Goal: Task Accomplishment & Management: Manage account settings

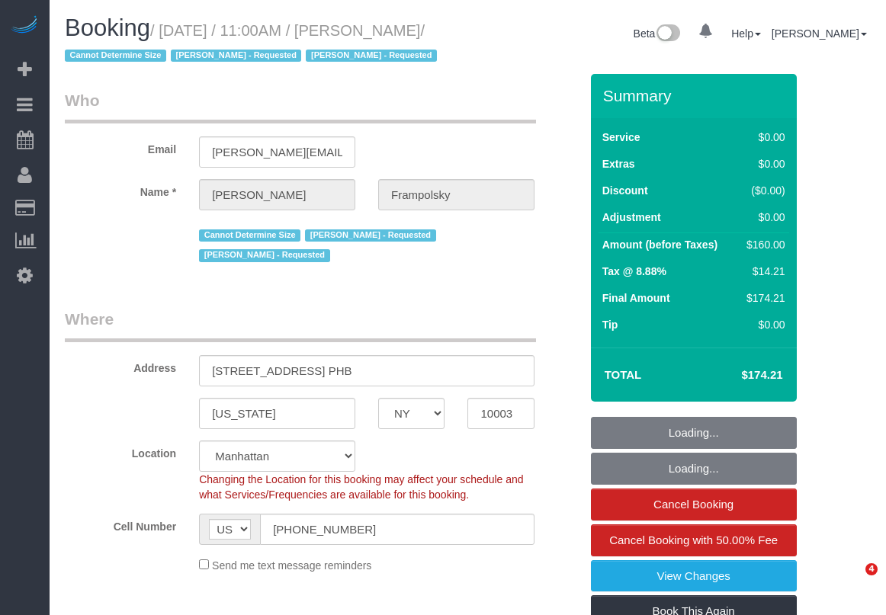
select select "NY"
select select "number:59"
select select "number:72"
select select "number:15"
select select "number:7"
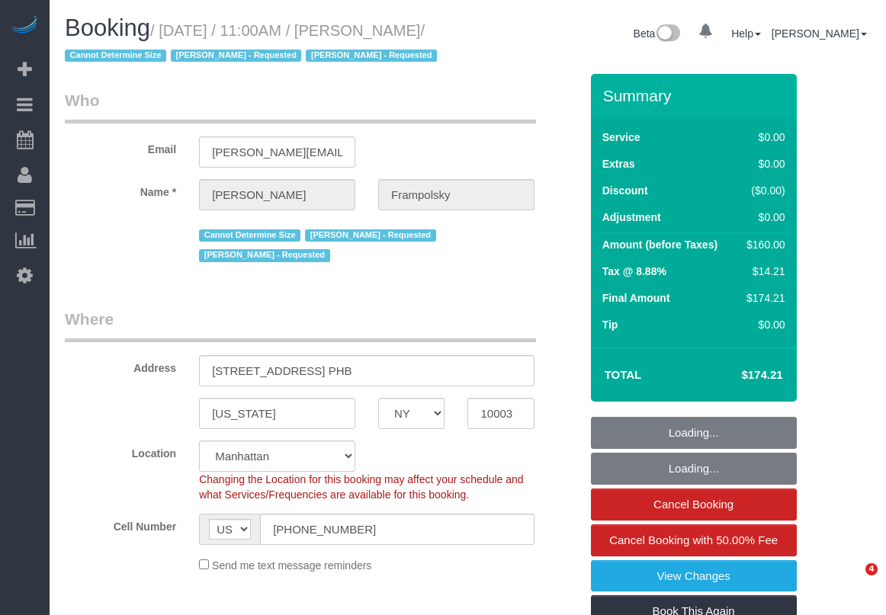
select select "1"
select select "spot1"
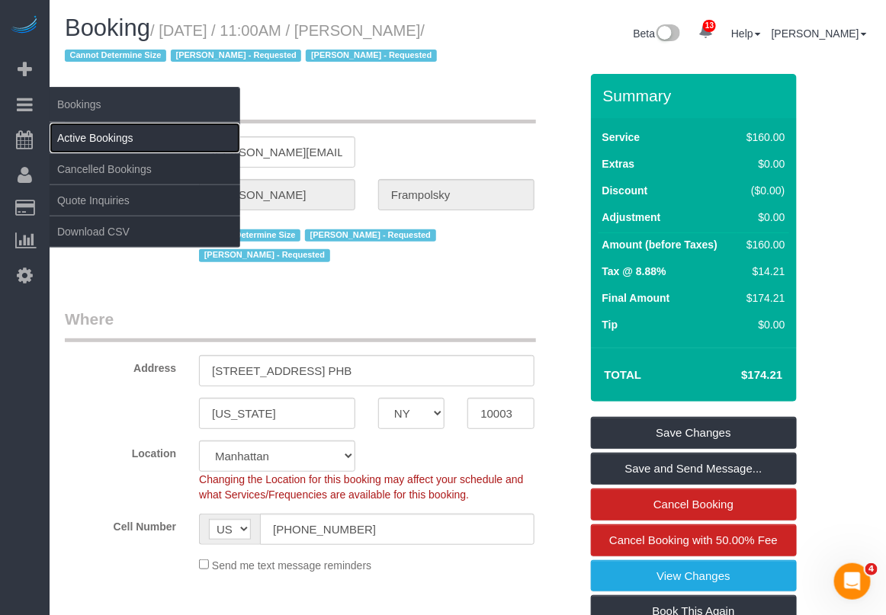
drag, startPoint x: 88, startPoint y: 130, endPoint x: 127, endPoint y: 130, distance: 39.7
click at [88, 131] on link "Active Bookings" at bounding box center [145, 138] width 191 height 30
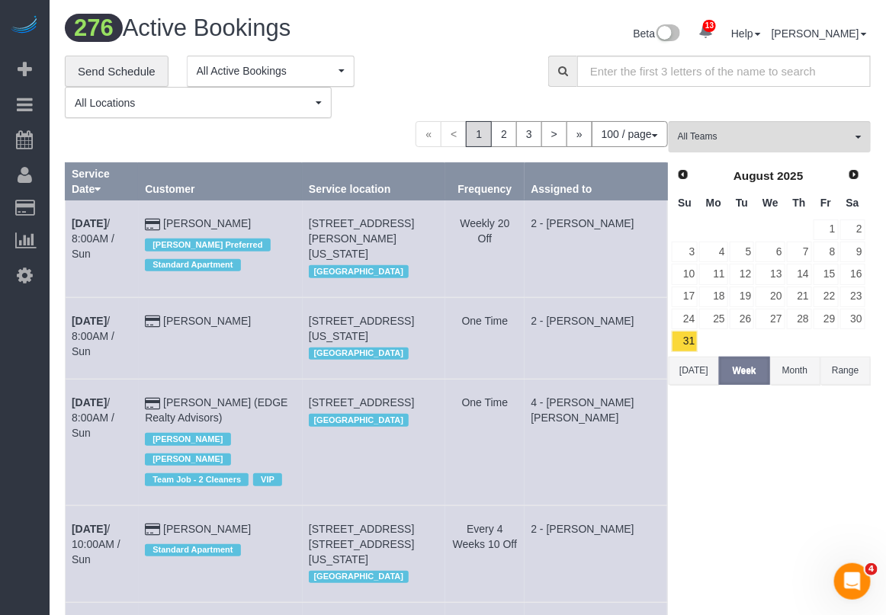
click at [843, 374] on button "Range" at bounding box center [845, 371] width 50 height 28
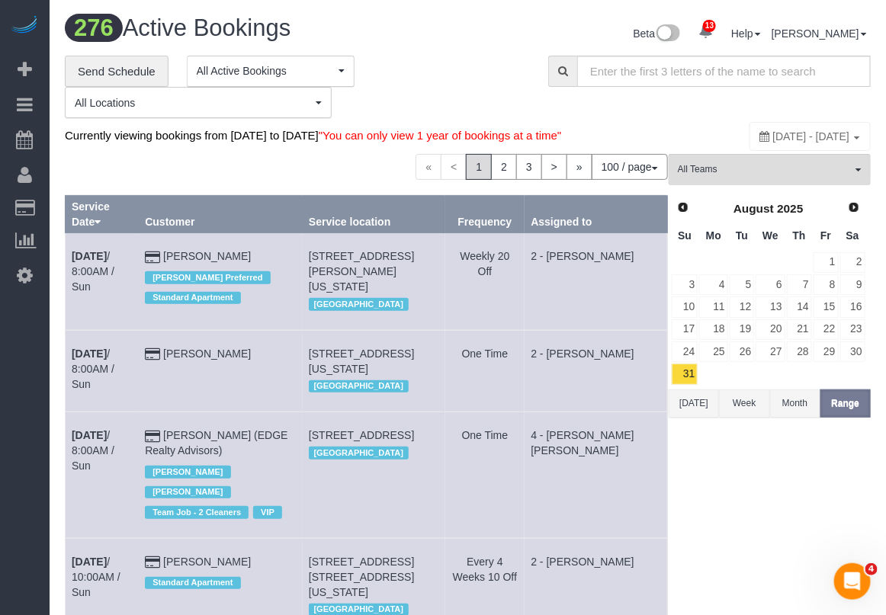
click at [773, 138] on span "August 31, 2025 - September 06, 2025" at bounding box center [811, 136] width 77 height 12
type input "**********"
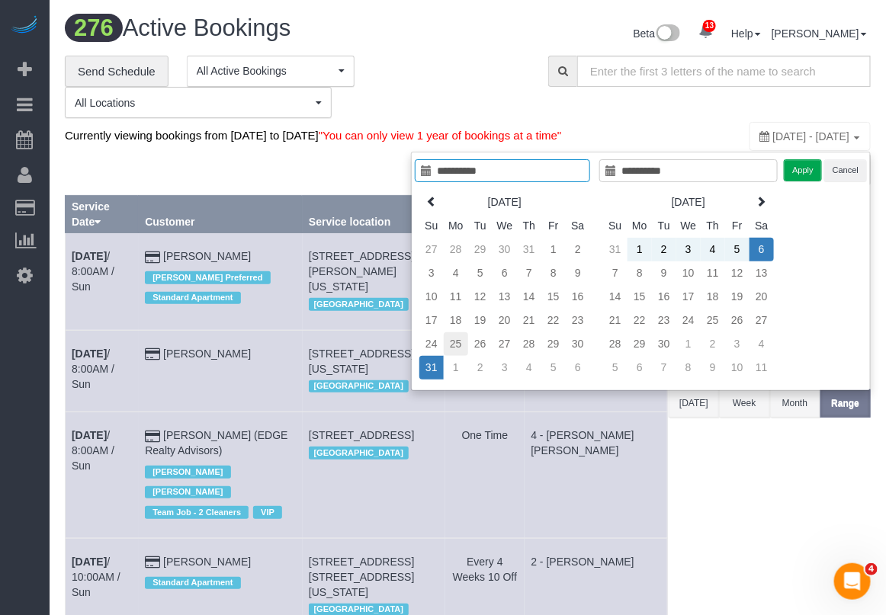
type input "**********"
click at [450, 344] on td "25" at bounding box center [456, 344] width 24 height 24
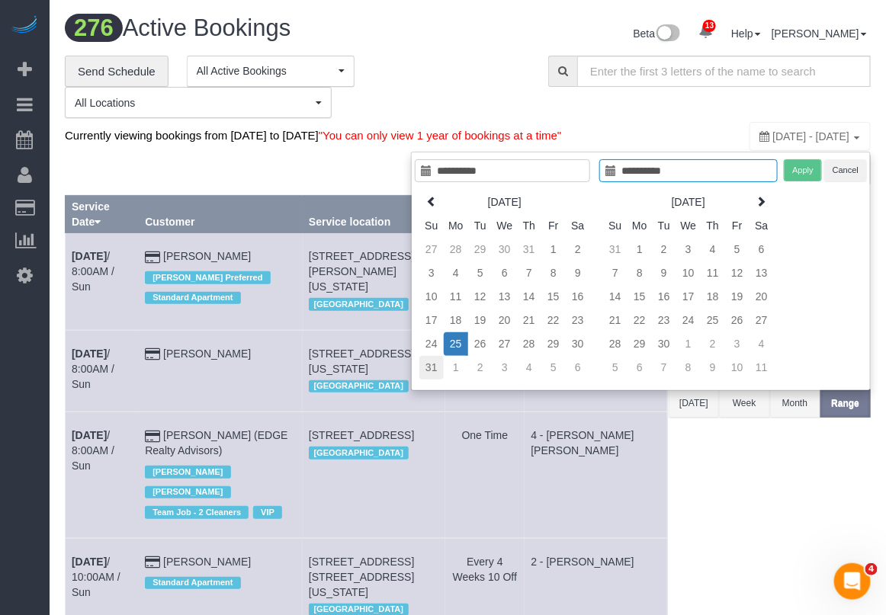
type input "**********"
click at [432, 371] on td "31" at bounding box center [431, 368] width 24 height 24
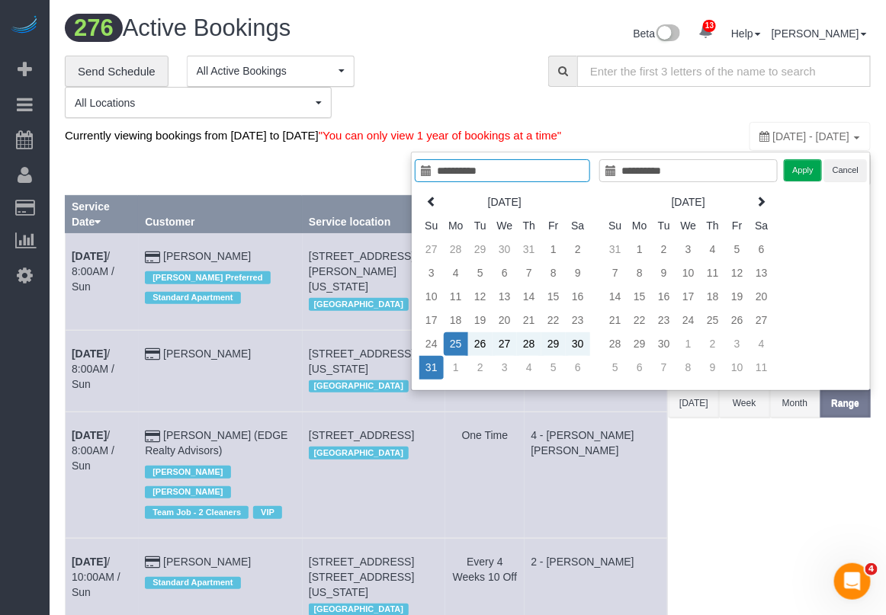
type input "**********"
click at [802, 177] on button "Apply" at bounding box center [803, 170] width 38 height 22
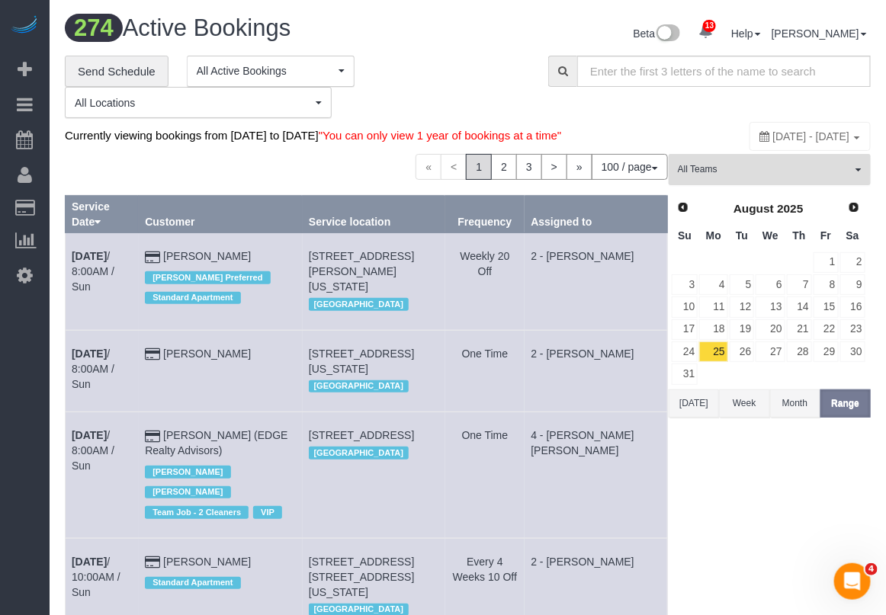
click at [801, 176] on span "All Teams" at bounding box center [765, 169] width 174 height 13
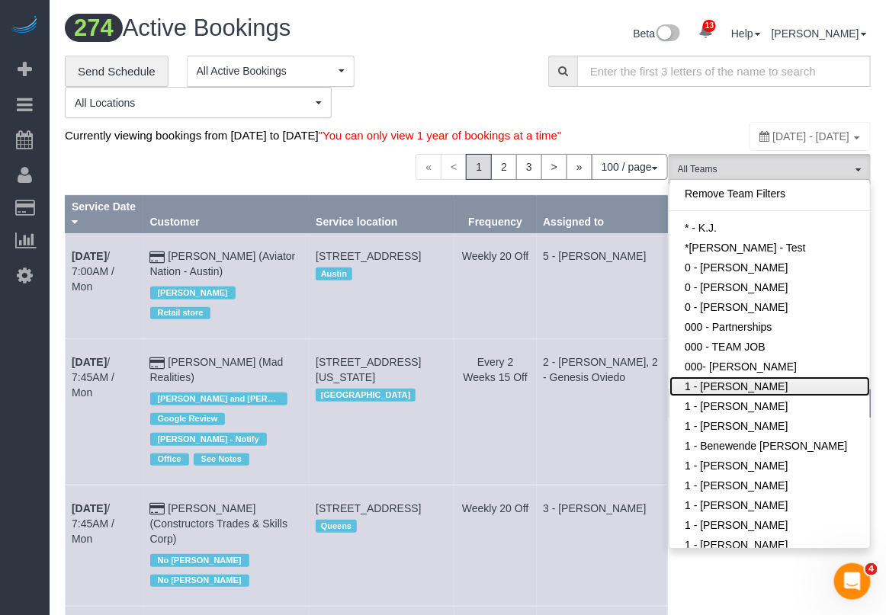
click at [756, 396] on link "1 - [PERSON_NAME]" at bounding box center [769, 387] width 201 height 20
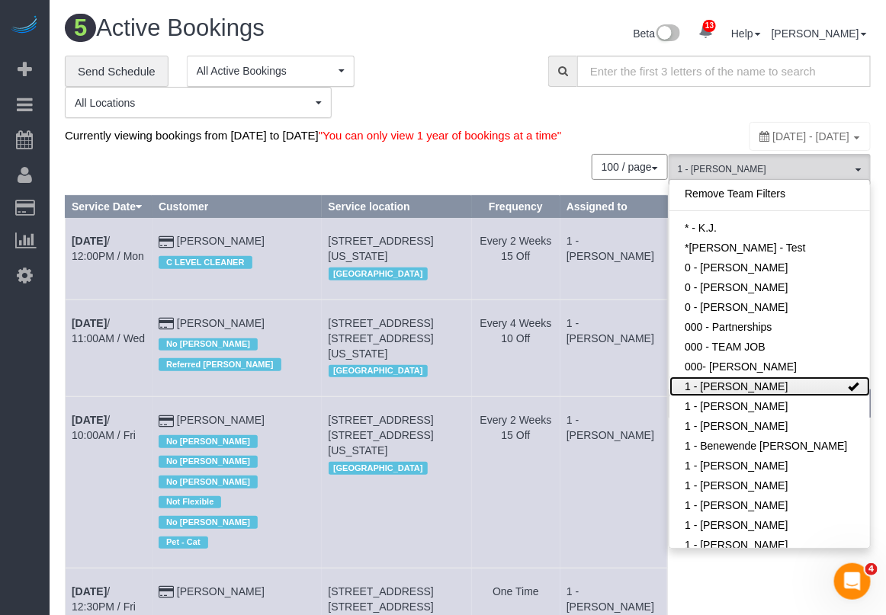
scroll to position [191, 0]
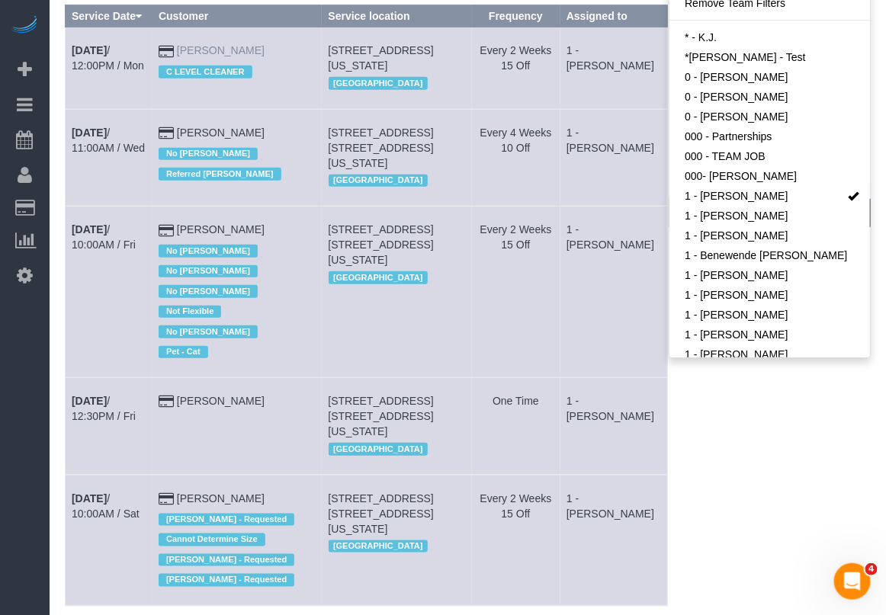
drag, startPoint x: 292, startPoint y: 65, endPoint x: 196, endPoint y: 69, distance: 96.1
click at [196, 69] on td "Julia Monachesi C LEVEL CLEANER" at bounding box center [236, 68] width 169 height 82
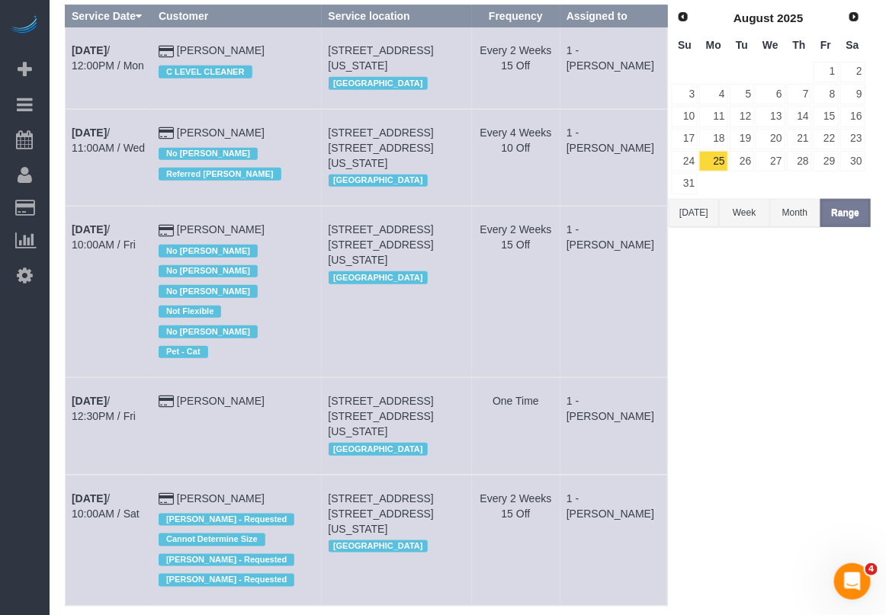
copy link "Julia Monachesi"
click at [859, 300] on div "1 - Abdoulaye Sow All Teams Remove Team Filters * - K.J. *Irene Flores - Test 0…" at bounding box center [770, 312] width 202 height 699
click at [717, 554] on div "1 - Abdoulaye Sow All Teams Remove Team Filters * - K.J. *Irene Flores - Test 0…" at bounding box center [770, 312] width 202 height 699
click at [717, 525] on div "1 - Abdoulaye Sow All Teams Remove Team Filters * - K.J. *Irene Flores - Test 0…" at bounding box center [770, 312] width 202 height 699
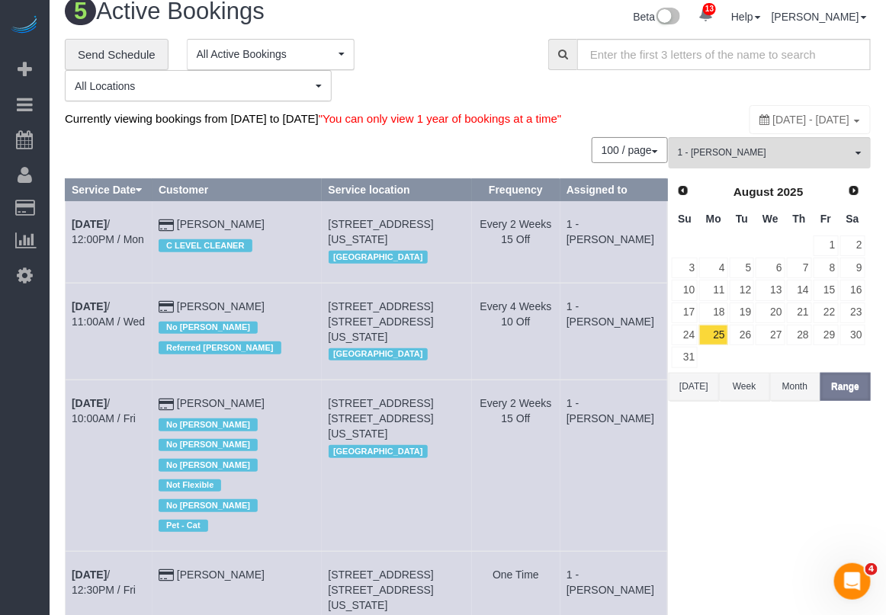
scroll to position [0, 0]
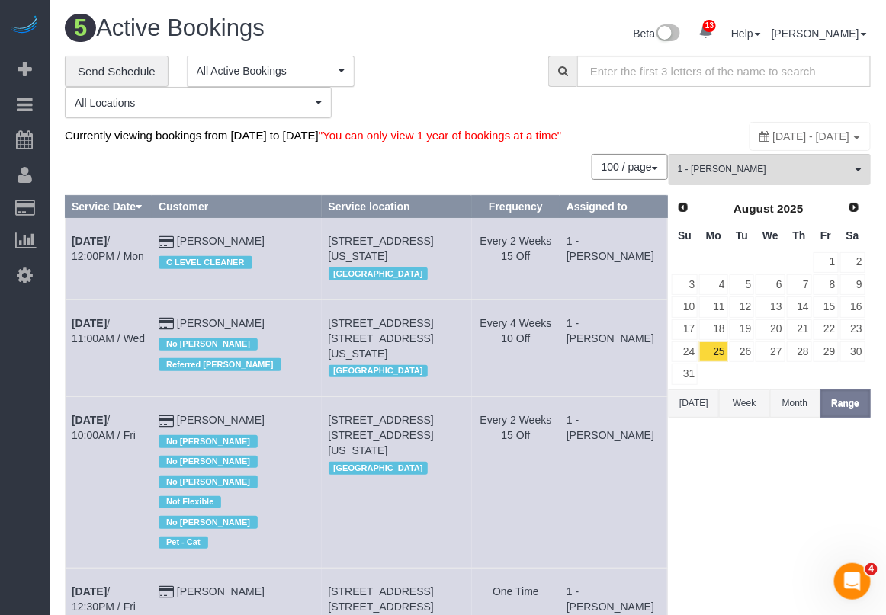
drag, startPoint x: 284, startPoint y: 252, endPoint x: 189, endPoint y: 255, distance: 95.4
click at [189, 255] on td "Julia Monachesi C LEVEL CLEANER" at bounding box center [236, 259] width 169 height 82
copy td "Julia Monachesi"
click at [96, 247] on b "Aug 25th" at bounding box center [89, 241] width 35 height 12
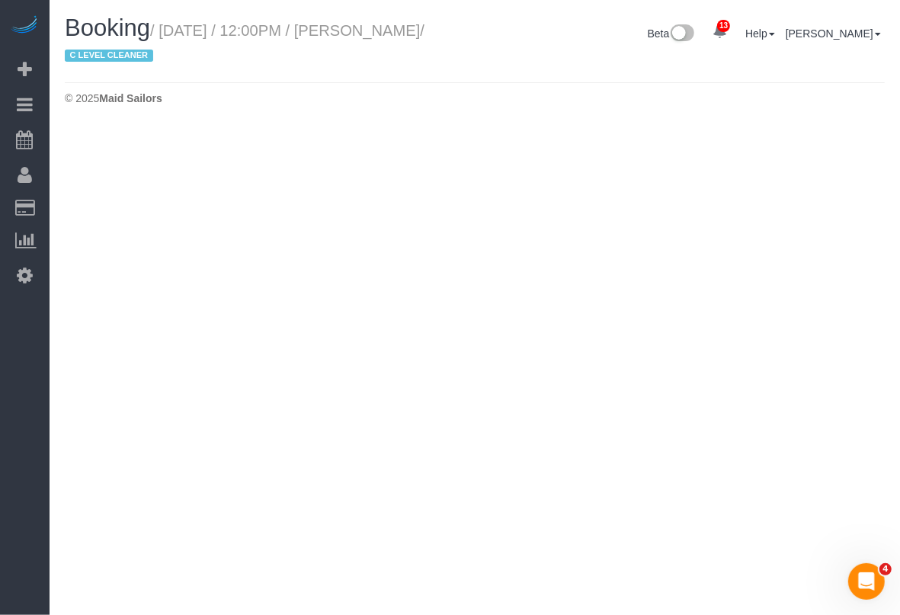
select select "NY"
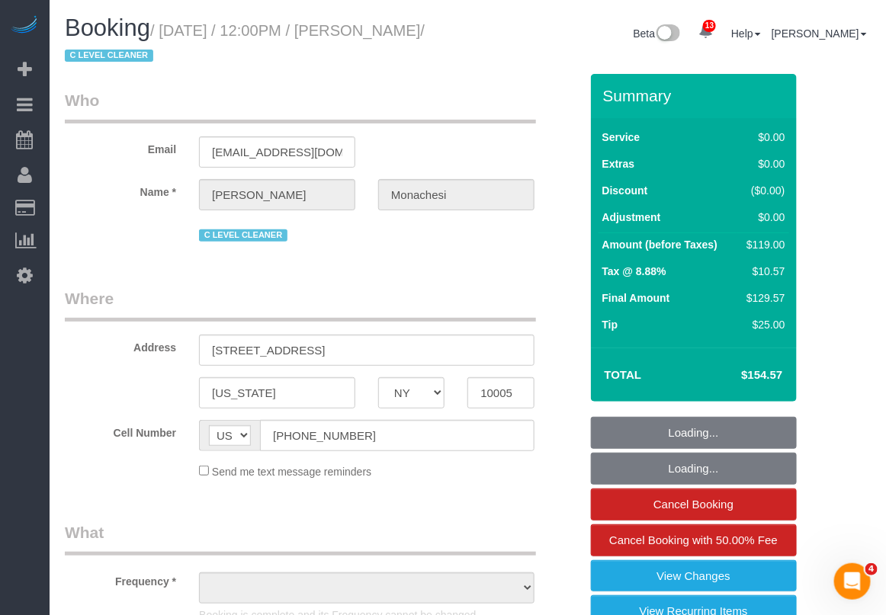
select select "1"
select select "string:stripe-pm_1QlwZp4VGloSiKo7Aw8ONXaS"
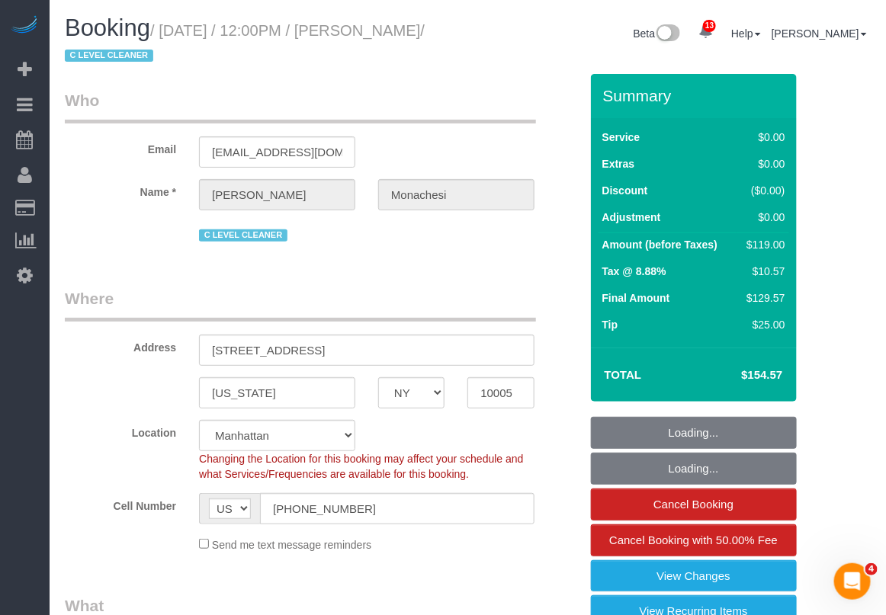
select select "object:8988"
select select "number:59"
select select "number:76"
select select "number:15"
select select "number:6"
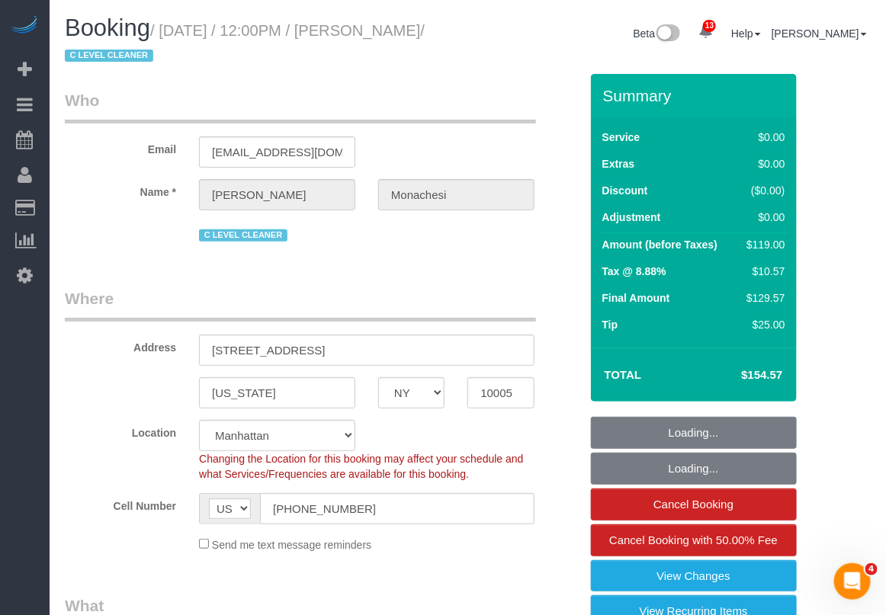
select select "number:21"
select select "object:9464"
select select "spot6"
select select "1"
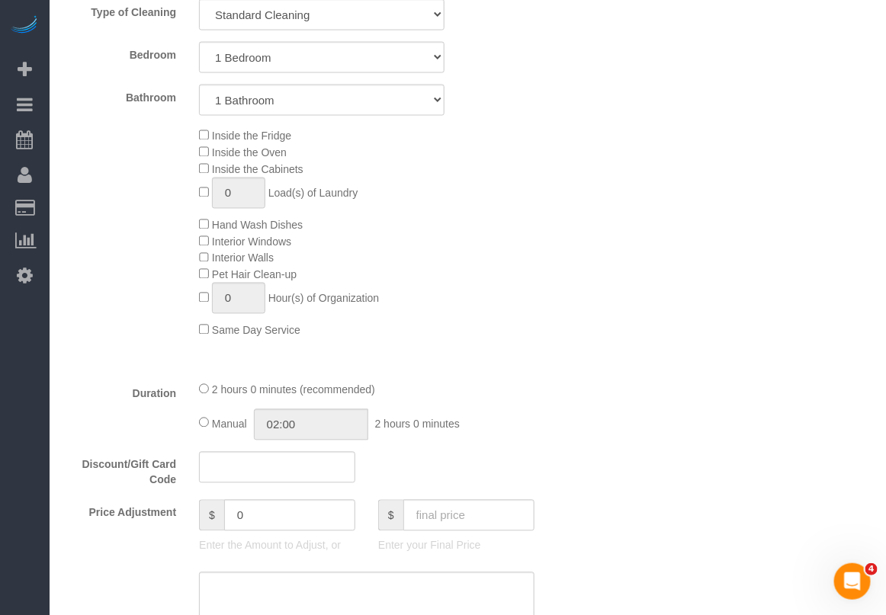
scroll to position [858, 0]
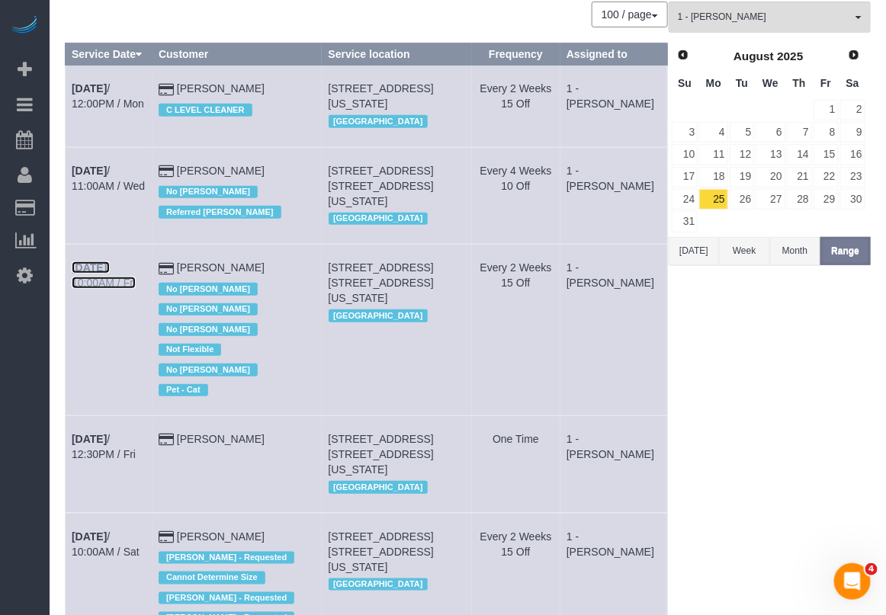
scroll to position [191, 0]
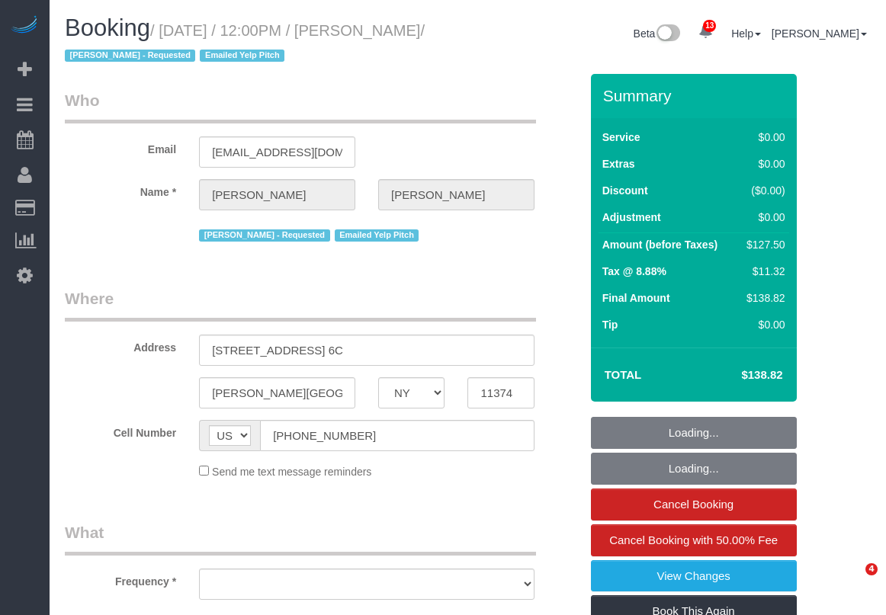
select select "NY"
select select "string:stripe-pm_1HxyhW4VGloSiKo7NnCDOUp5"
select select "number:89"
select select "number:90"
select select "number:15"
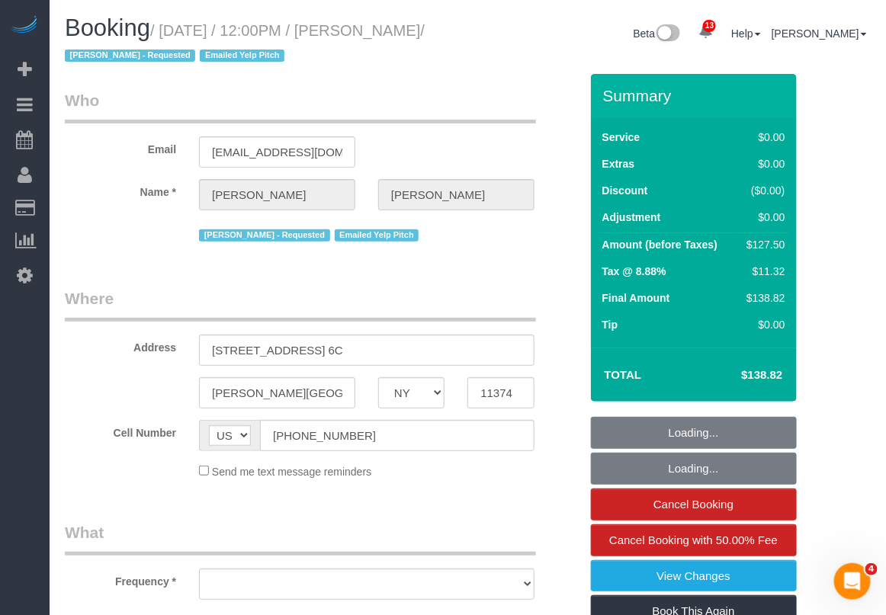
select select "number:7"
select select "number:21"
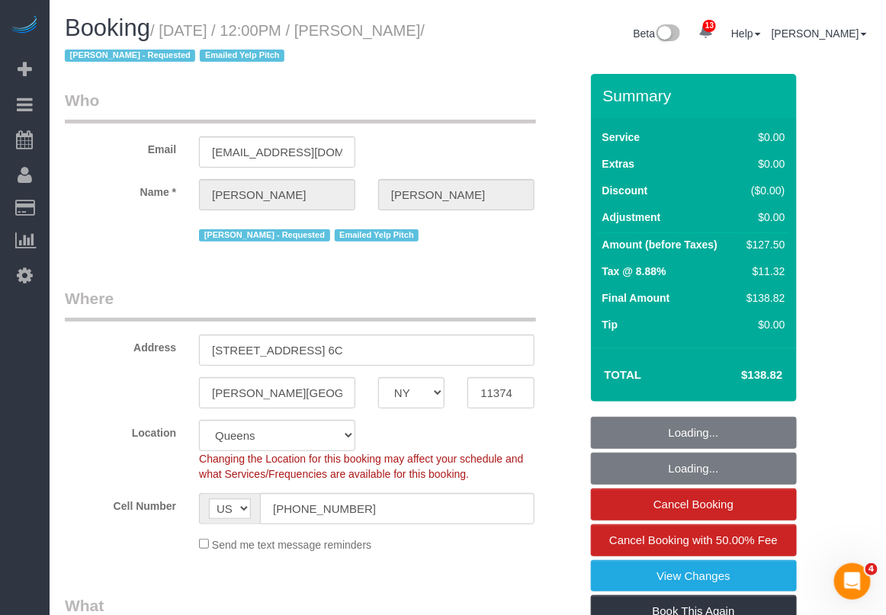
select select "object:910"
select select "spot1"
select select "object:1282"
select select "1"
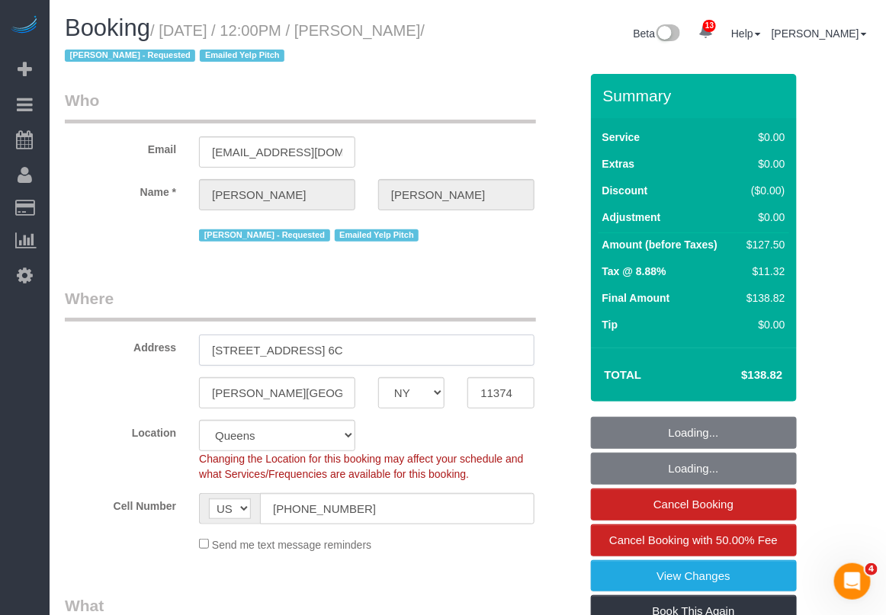
drag, startPoint x: 204, startPoint y: 358, endPoint x: 311, endPoint y: 358, distance: 106.7
click at [311, 358] on input "65-41 Booth Street, Apt. 6C" at bounding box center [366, 350] width 335 height 31
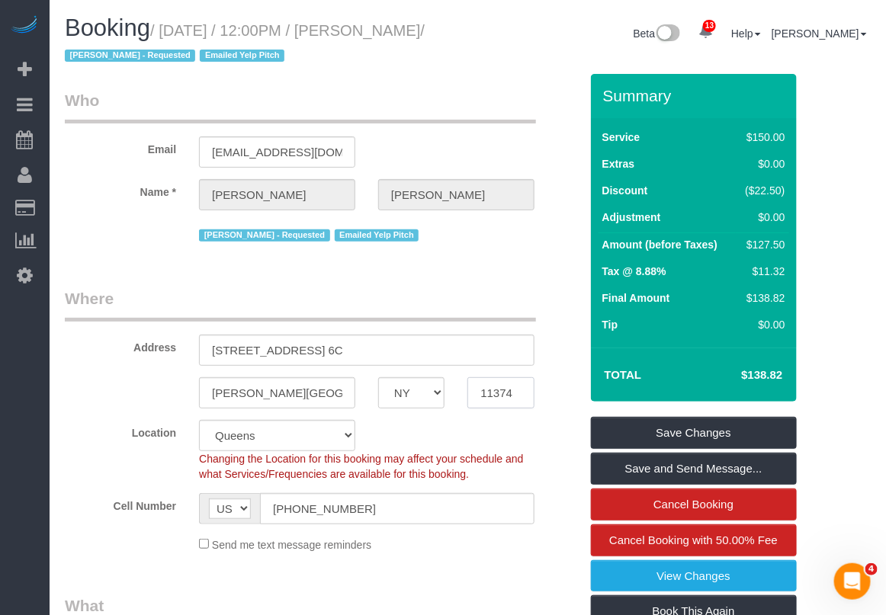
click at [511, 389] on input "11374" at bounding box center [500, 392] width 66 height 31
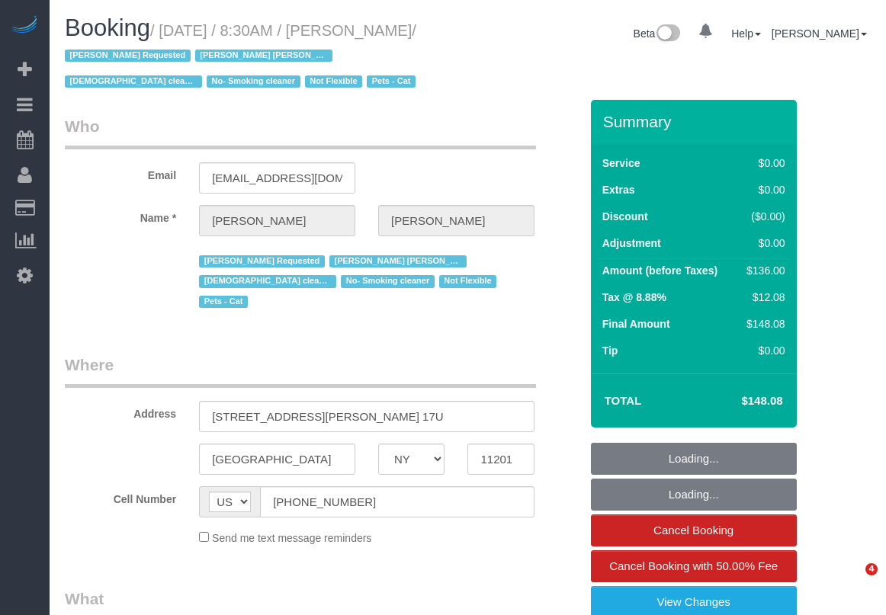
select select "NY"
select select "number:89"
select select "number:90"
select select "number:15"
select select "number:5"
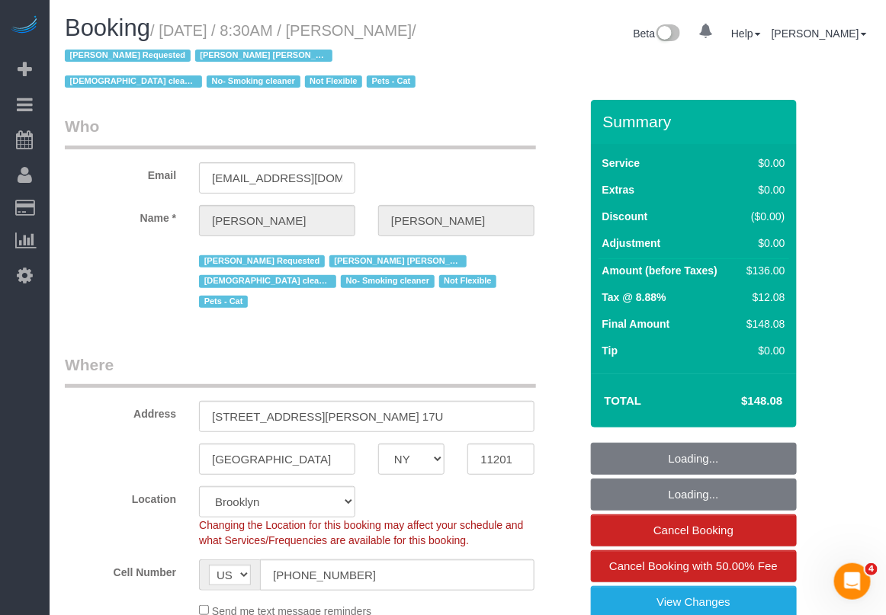
select select "string:stripe-pm_1Lhhx54VGloSiKo7MleEr5WI"
select select "object:1392"
select select "1"
drag, startPoint x: 326, startPoint y: 395, endPoint x: 185, endPoint y: 403, distance: 140.5
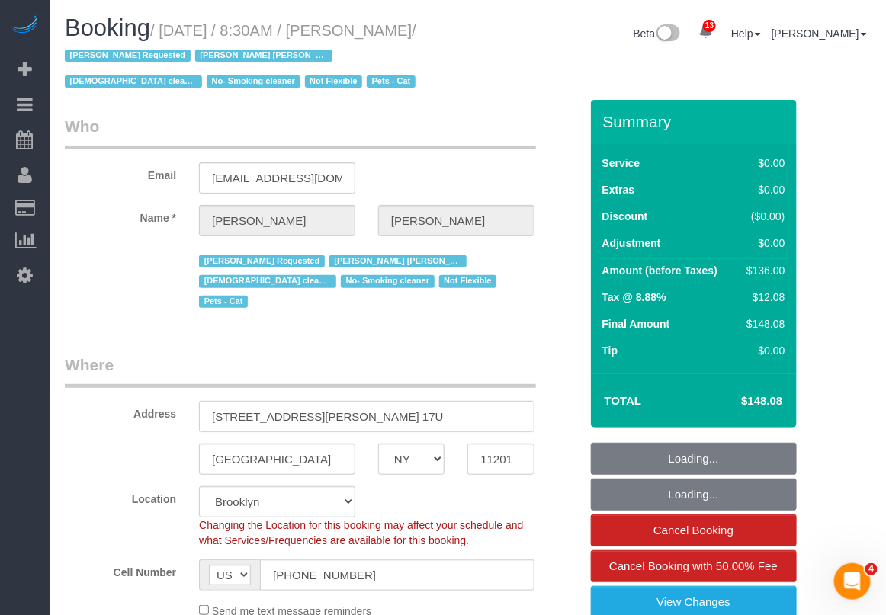
click at [185, 403] on div "Address 240 Willoughby Street, Apt. 17U" at bounding box center [322, 393] width 538 height 79
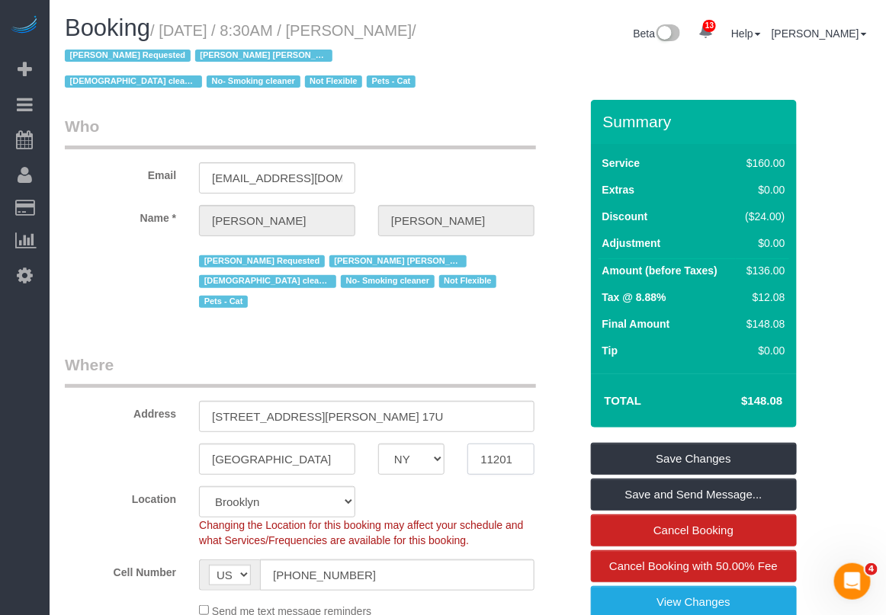
click at [499, 444] on input "11201" at bounding box center [500, 459] width 66 height 31
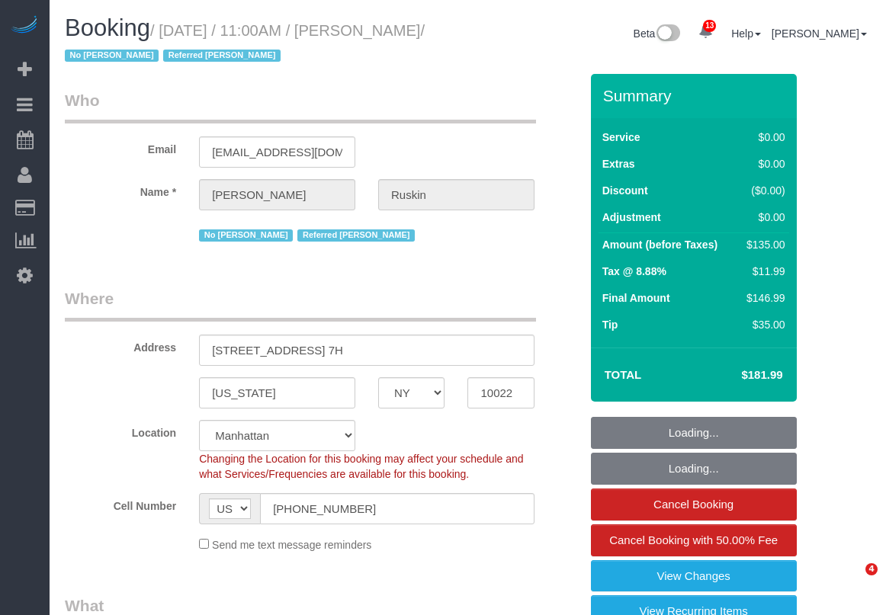
select select "NY"
select select "number:58"
select select "number:76"
select select "number:15"
select select "number:6"
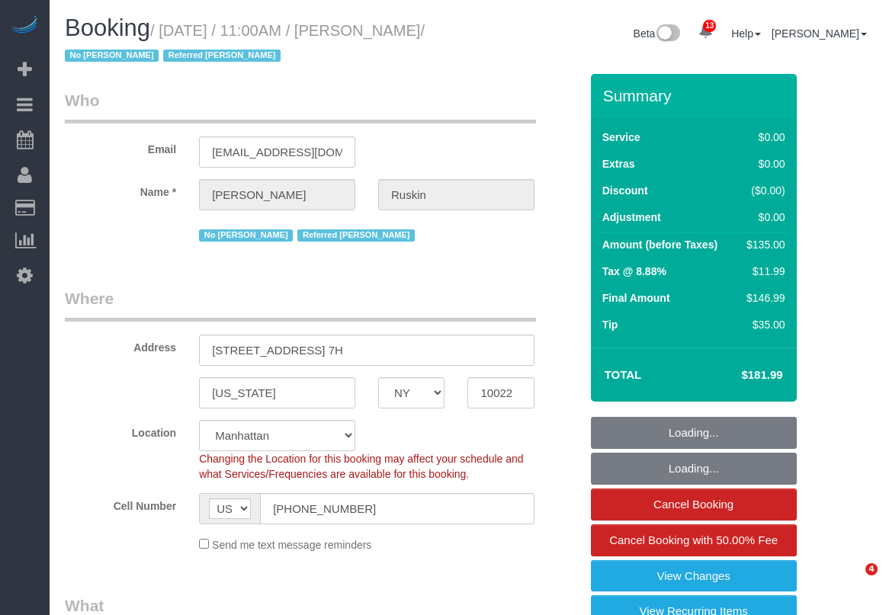
select select "spot1"
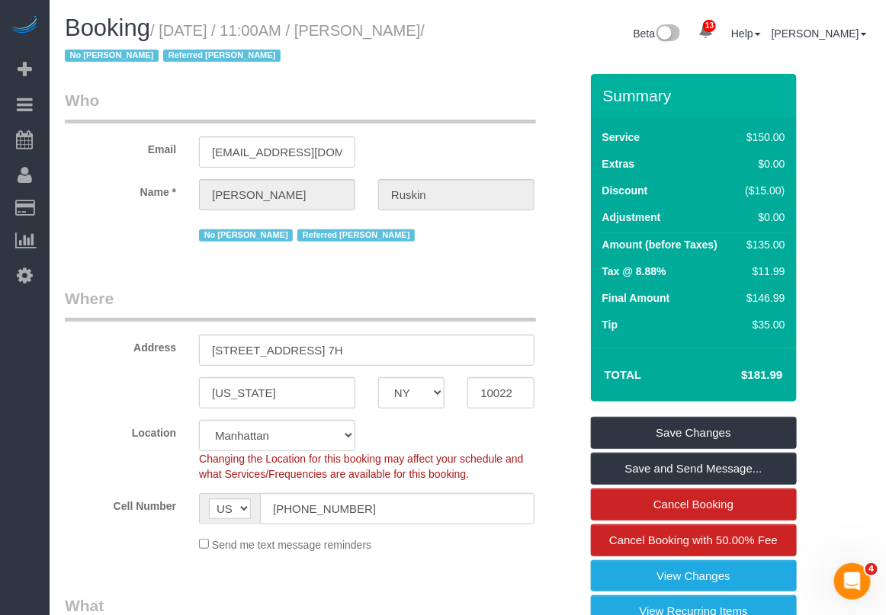
drag, startPoint x: 361, startPoint y: 31, endPoint x: 450, endPoint y: 33, distance: 89.2
click at [425, 33] on small "/ August 27, 2025 / 11:00AM / Arley Ruskin / No John Harris Referred Kendall Ru…" at bounding box center [245, 43] width 360 height 43
copy small "Arley Ruskin"
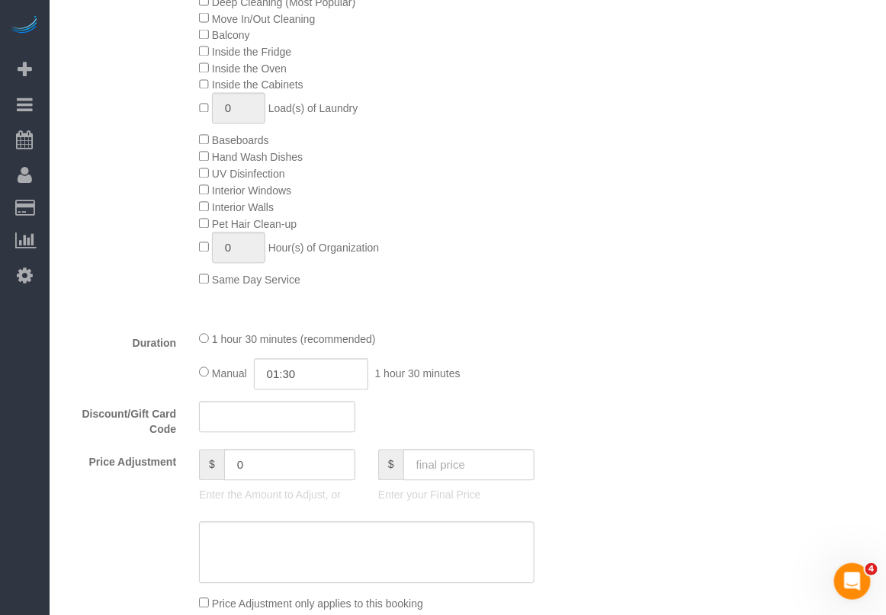
scroll to position [858, 0]
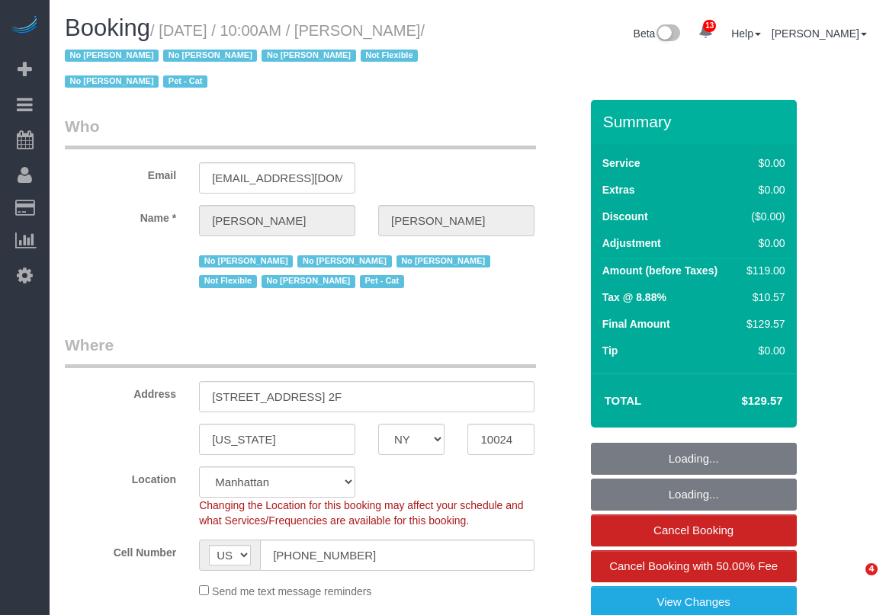
select select "NY"
select select "object:872"
select select "number:89"
select select "number:90"
select select "number:14"
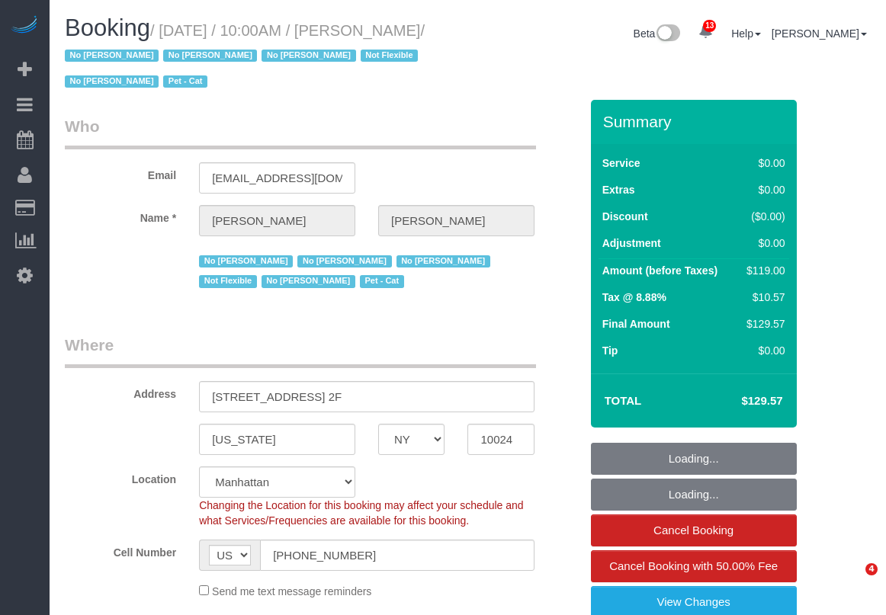
select select "number:5"
select select "number:21"
select select "spot1"
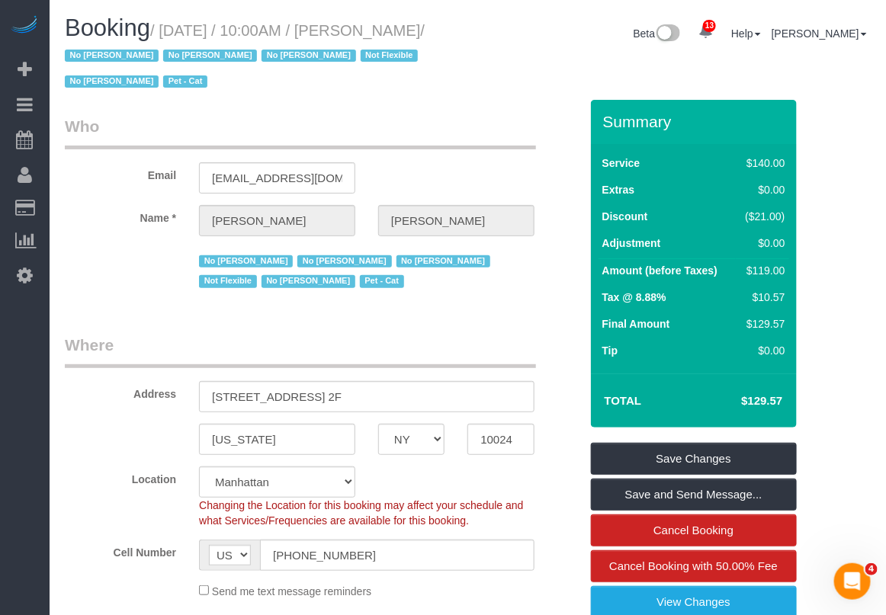
drag, startPoint x: 364, startPoint y: 30, endPoint x: 130, endPoint y: 56, distance: 235.4
click at [130, 56] on small "/ [DATE] / 10:00AM / [PERSON_NAME] / No [PERSON_NAME] No [PERSON_NAME] No [PERS…" at bounding box center [245, 56] width 360 height 69
copy small "[PERSON_NAME]"
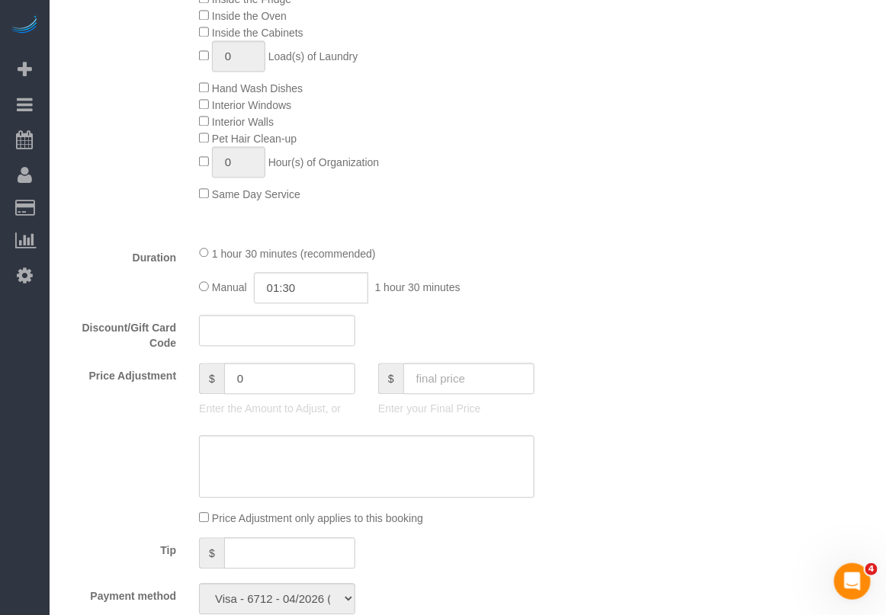
scroll to position [953, 0]
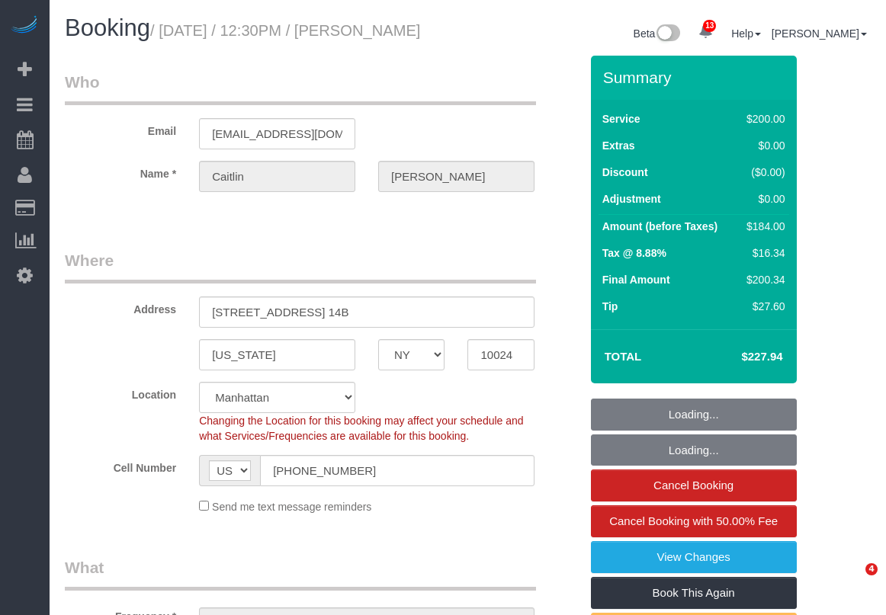
select select "NY"
select select "150"
select select "number:58"
select select "number:76"
select select "number:15"
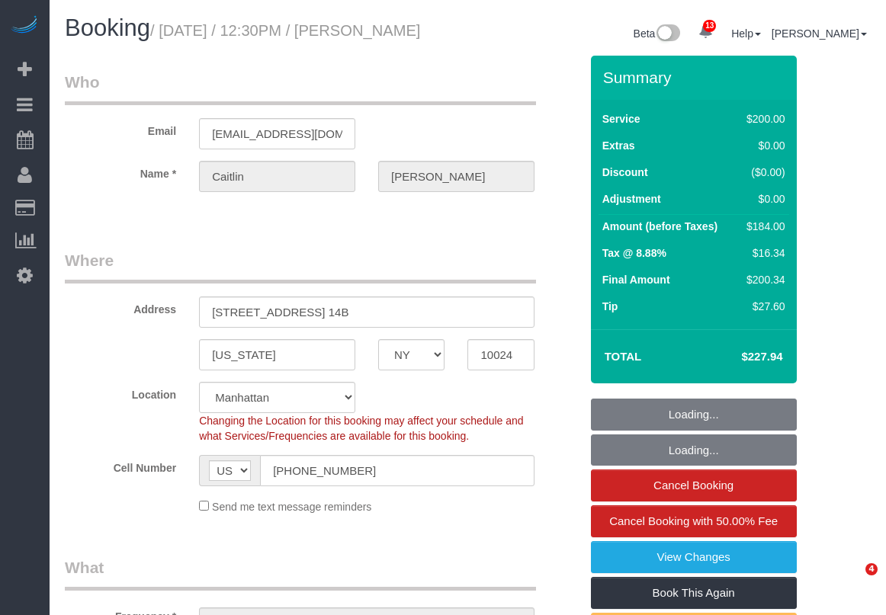
select select "number:5"
select select "object:1393"
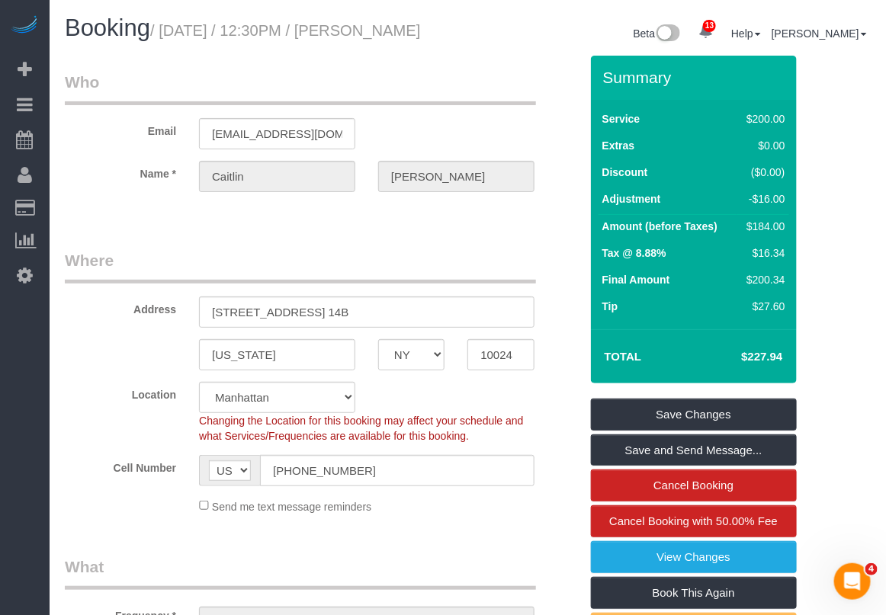
drag, startPoint x: 364, startPoint y: 24, endPoint x: 451, endPoint y: 23, distance: 86.2
click at [451, 23] on h1 "Booking / August 29, 2025 / 12:30PM / Caitlin Baker" at bounding box center [261, 28] width 392 height 26
copy small "Caitlin Baker"
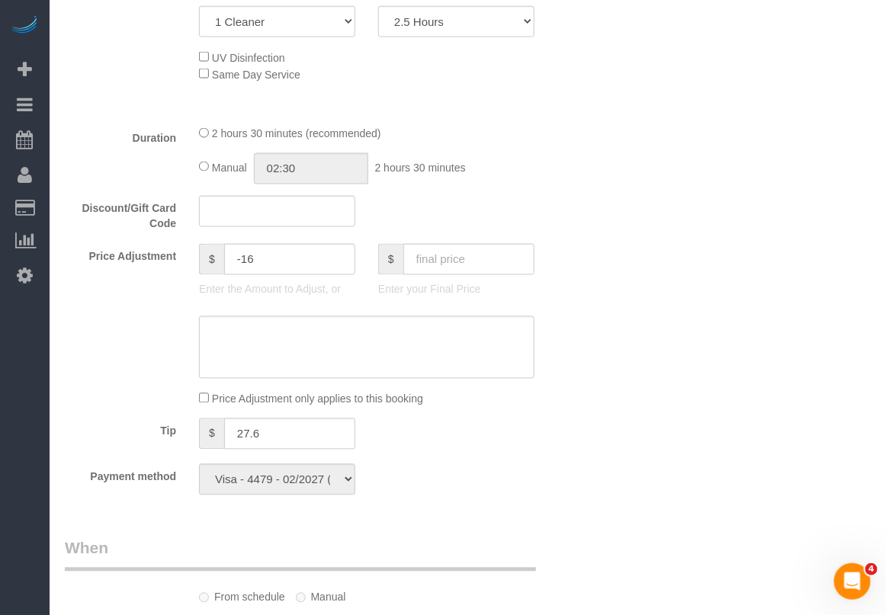
scroll to position [667, 0]
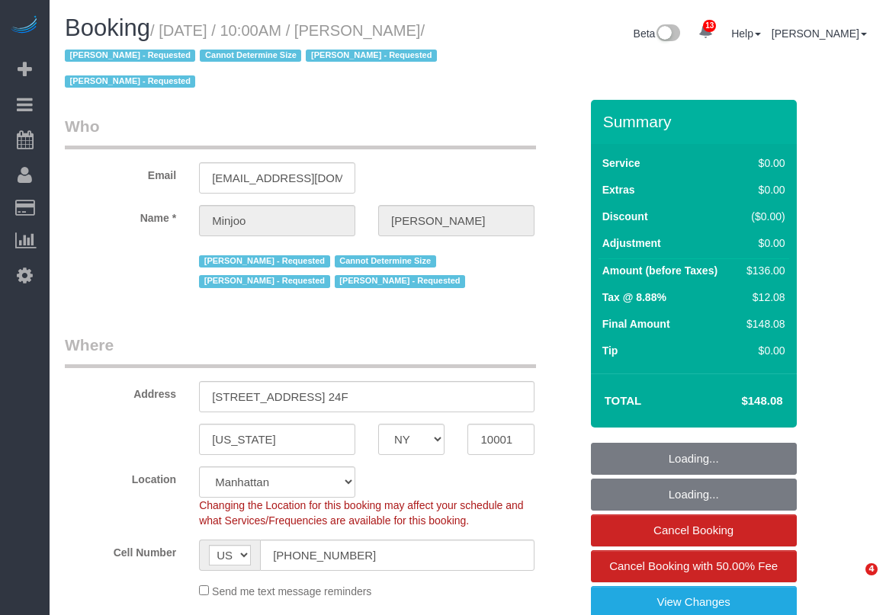
select select "NY"
select select "object:1430"
select select "string:stripe-pm_1S195S4VGloSiKo7MwvOt8Nb"
select select "1"
select select "spot1"
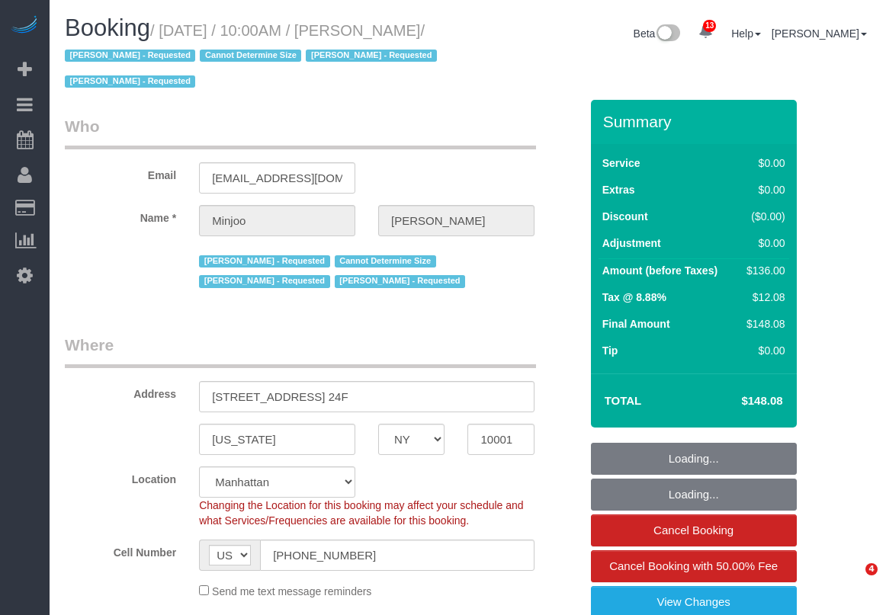
select select "number:89"
select select "number:90"
select select "number:15"
select select "number:5"
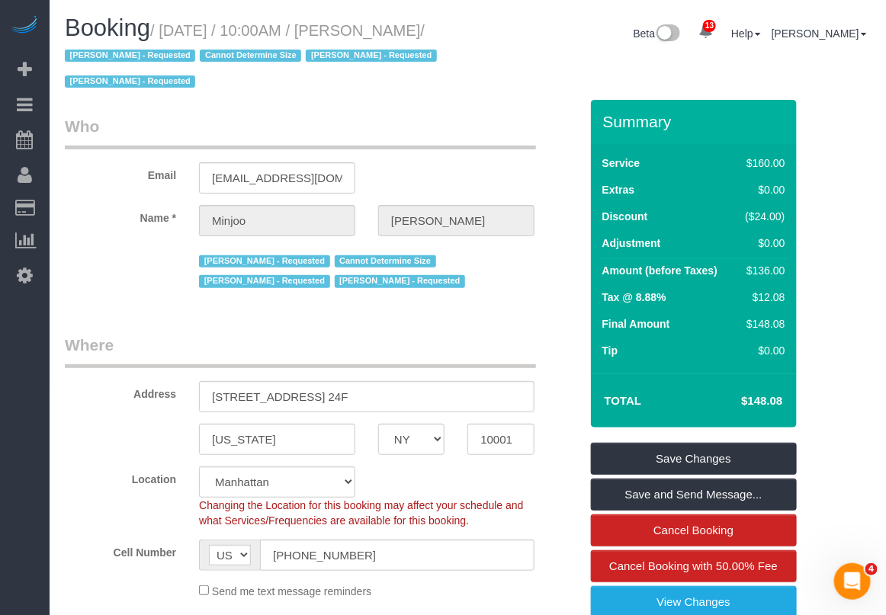
drag, startPoint x: 364, startPoint y: 34, endPoint x: 438, endPoint y: 24, distance: 74.7
click at [438, 24] on small "/ [DATE] / 10:00AM / [PERSON_NAME] / [PERSON_NAME] - Requested Cannot Determine…" at bounding box center [253, 56] width 377 height 69
copy small "[PERSON_NAME]"
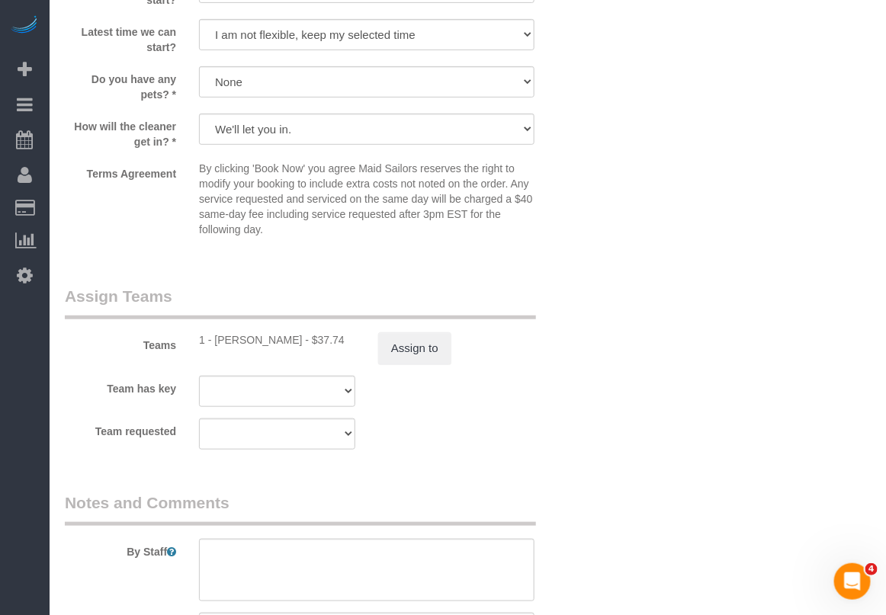
scroll to position [2192, 0]
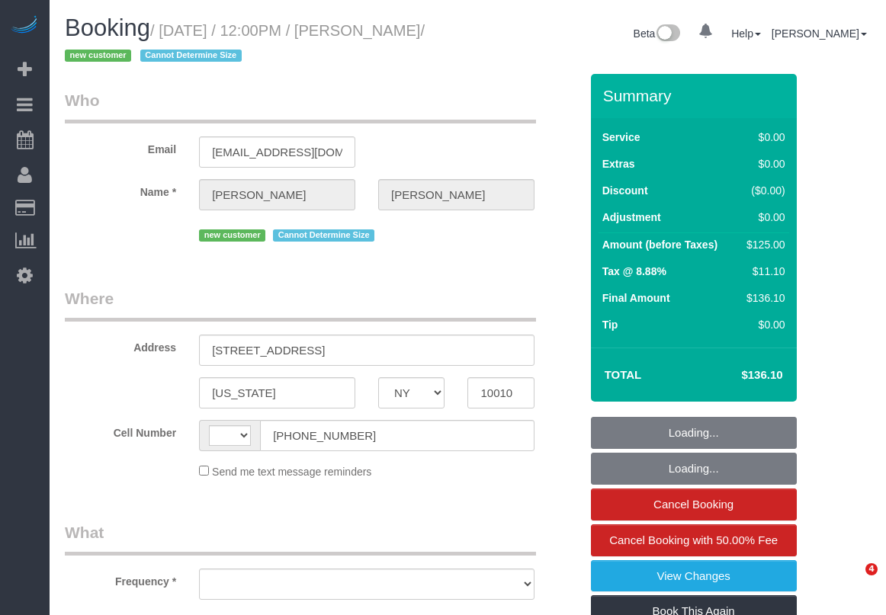
select select "NY"
select select "number:58"
select select "number:72"
select select "number:15"
select select "number:5"
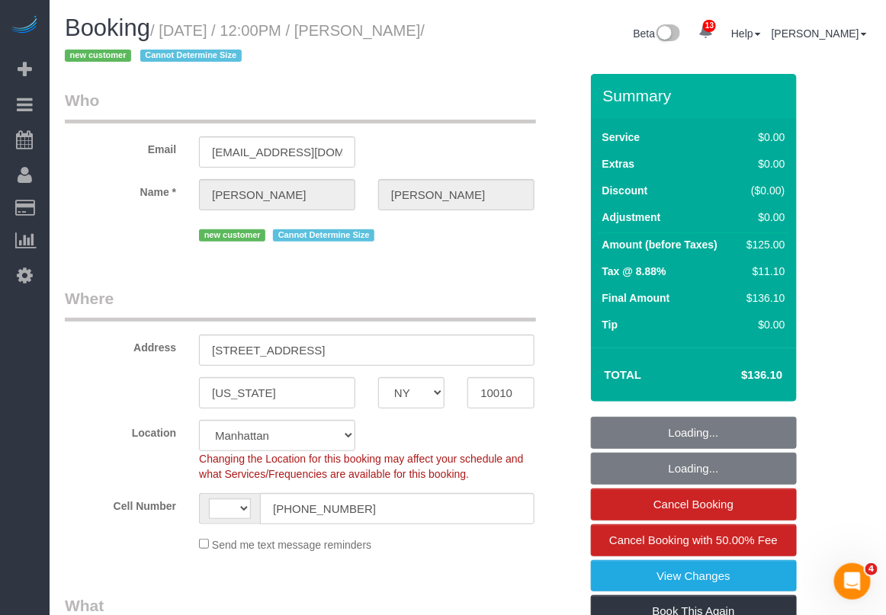
select select "string:stripe-pm_1S3dvy4VGloSiKo7qg53GmC9"
select select "string:[GEOGRAPHIC_DATA]"
select select "object:995"
select select "spot1"
select select "object:1448"
